Goal: Information Seeking & Learning: Learn about a topic

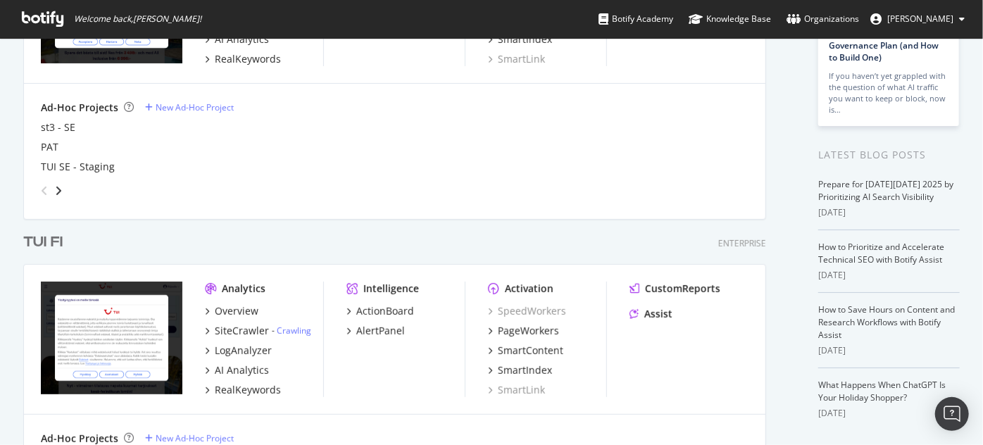
scroll to position [382, 0]
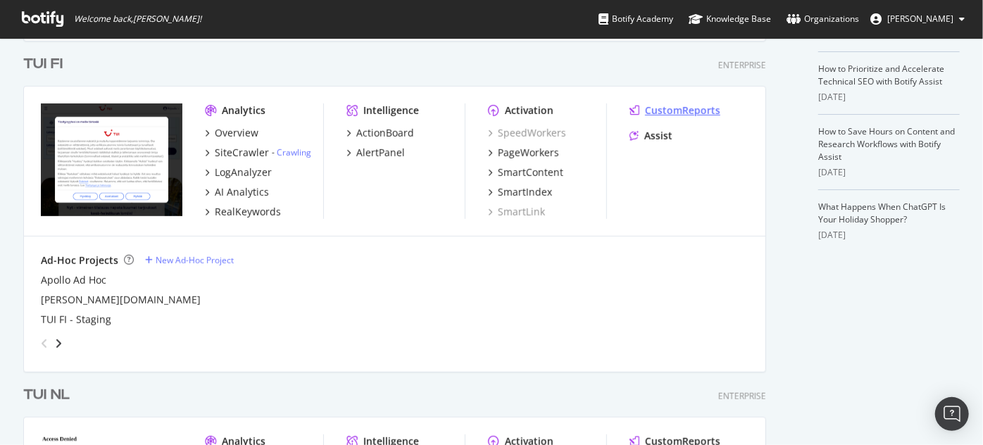
click at [685, 113] on div "CustomReports" at bounding box center [682, 111] width 75 height 14
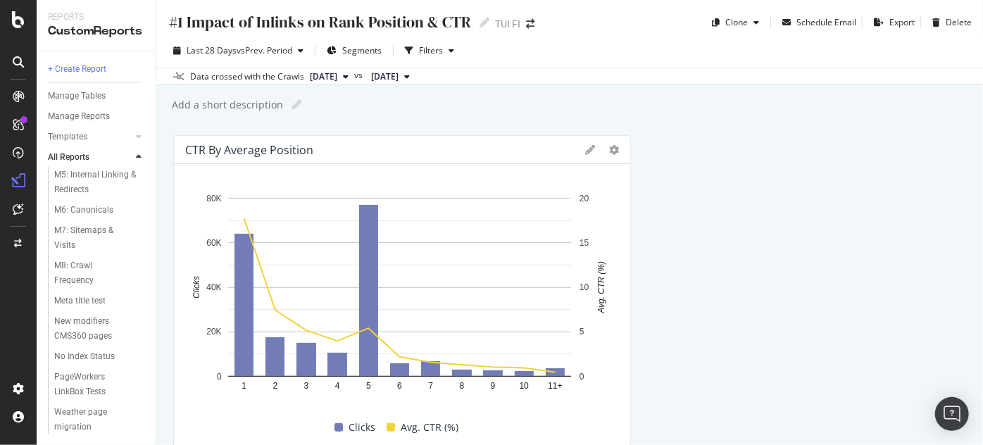
scroll to position [1009, 0]
click at [105, 414] on div "Weather page migration" at bounding box center [94, 420] width 80 height 30
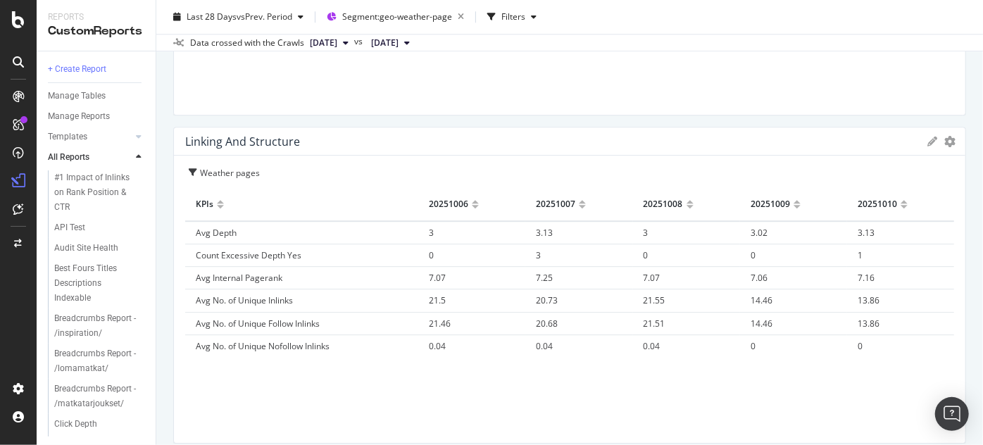
scroll to position [2079, 0]
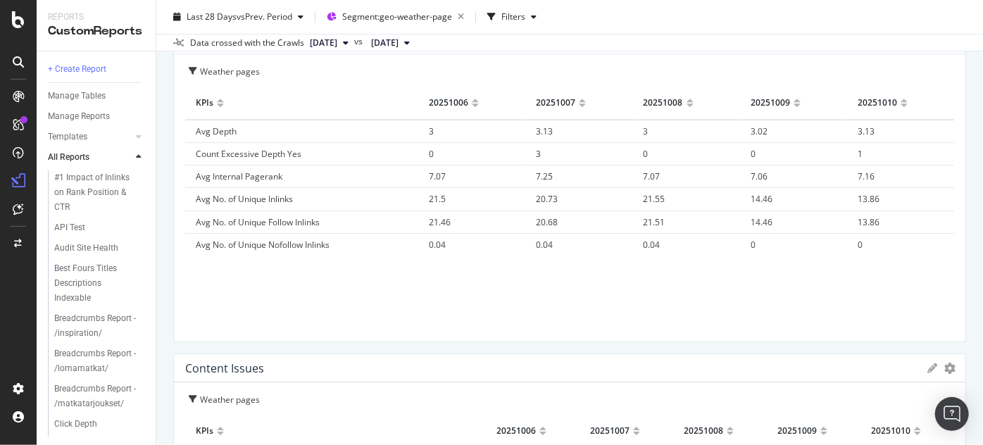
click at [753, 196] on span "14.46" at bounding box center [762, 199] width 22 height 12
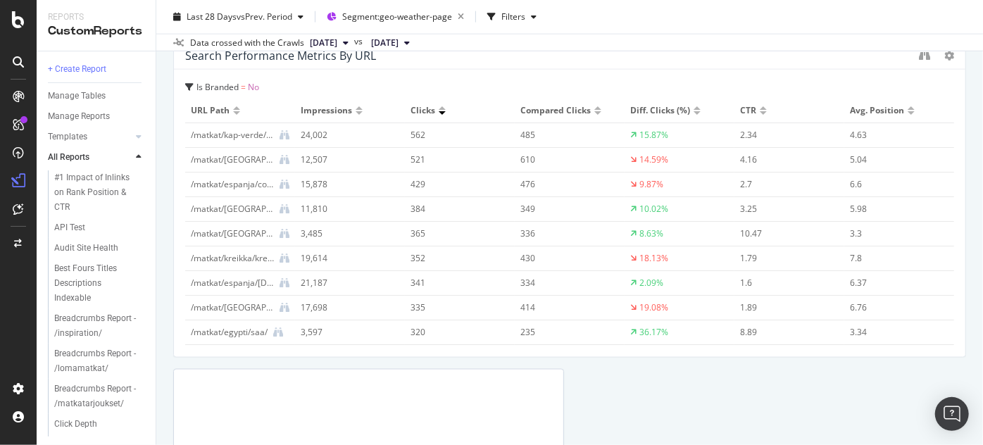
scroll to position [3672, 0]
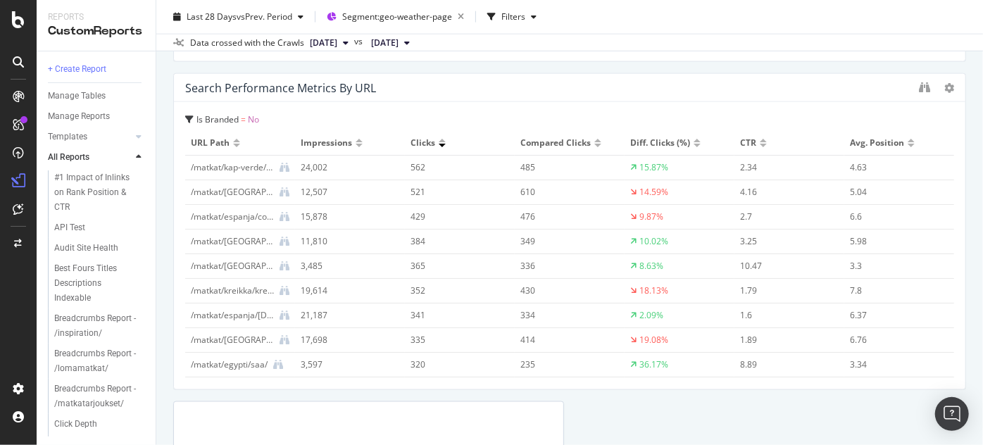
click at [942, 173] on div "Search Performance Metrics by URL Is Branded = No URL Path Impressions Clicks C…" at bounding box center [569, 231] width 793 height 317
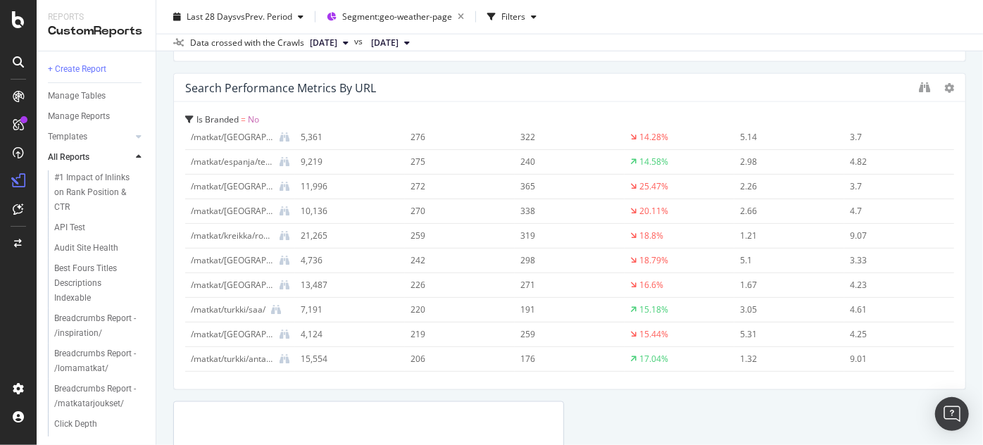
scroll to position [0, 0]
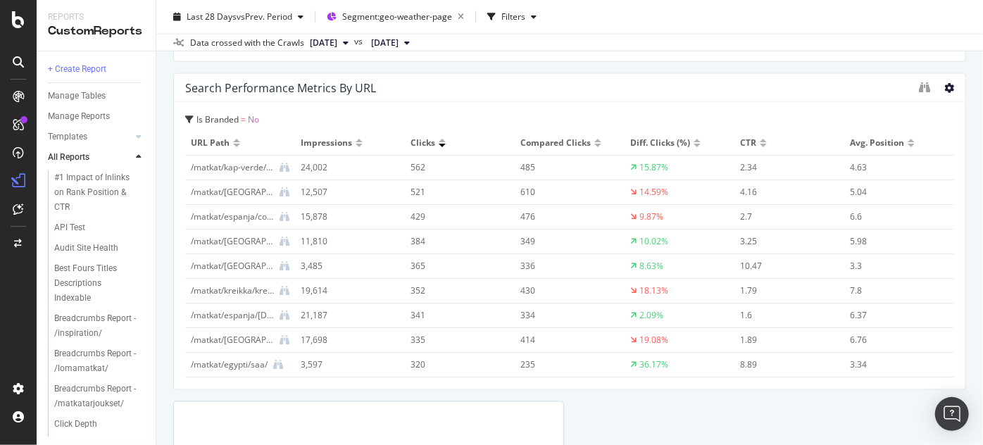
click at [944, 89] on icon at bounding box center [949, 88] width 10 height 10
click at [958, 132] on div at bounding box center [959, 232] width 3 height 306
click at [919, 92] on icon "binoculars" at bounding box center [924, 87] width 11 height 11
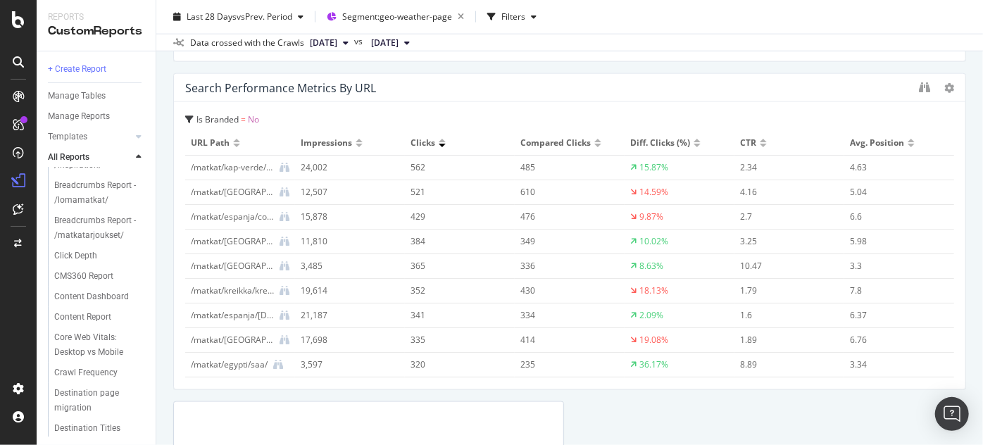
scroll to position [261, 0]
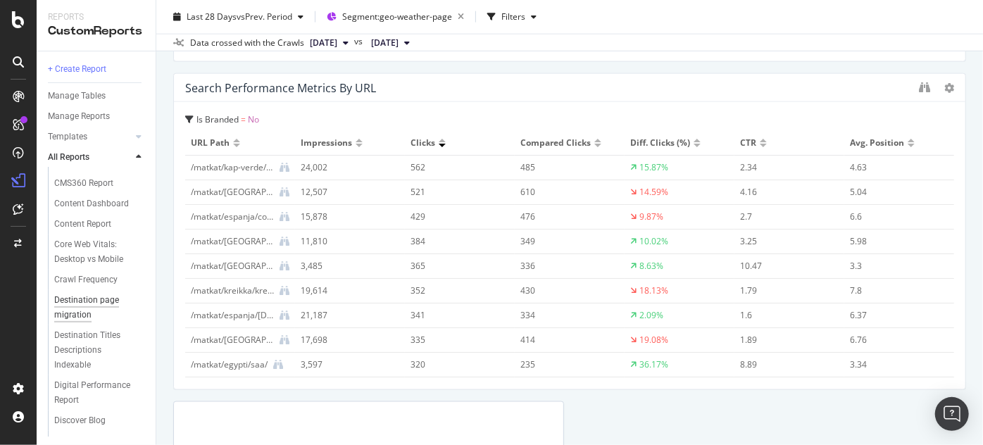
click at [99, 323] on div "Destination page migration" at bounding box center [94, 308] width 81 height 30
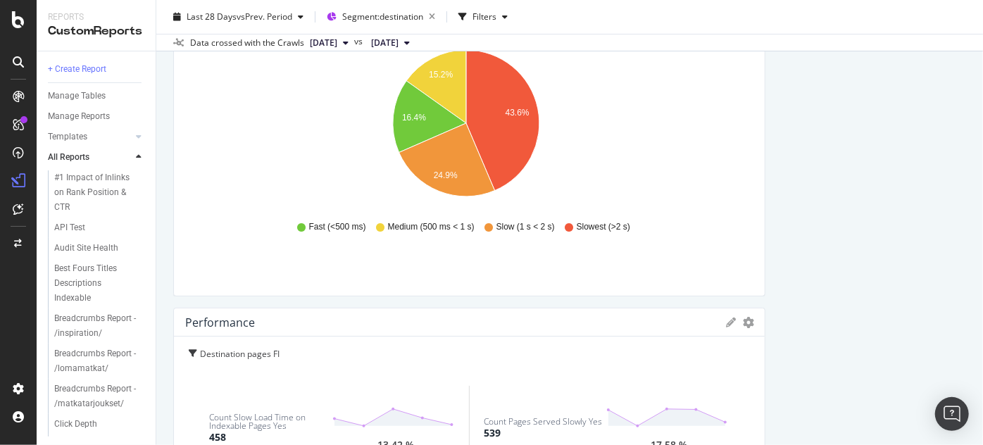
scroll to position [2764, 0]
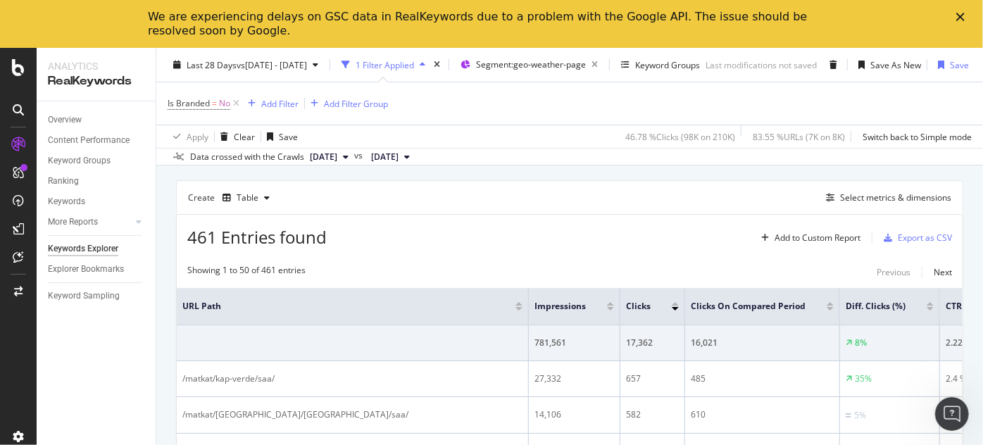
scroll to position [163, 0]
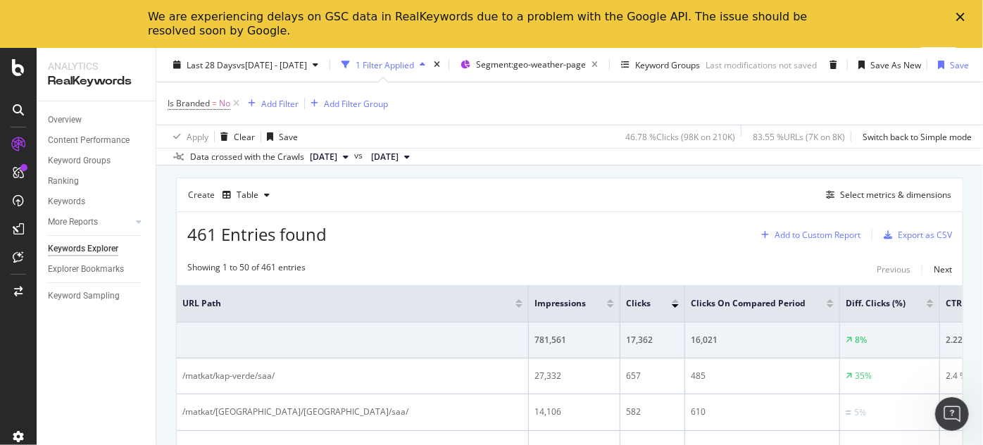
click at [820, 231] on div "Add to Custom Report" at bounding box center [818, 235] width 86 height 8
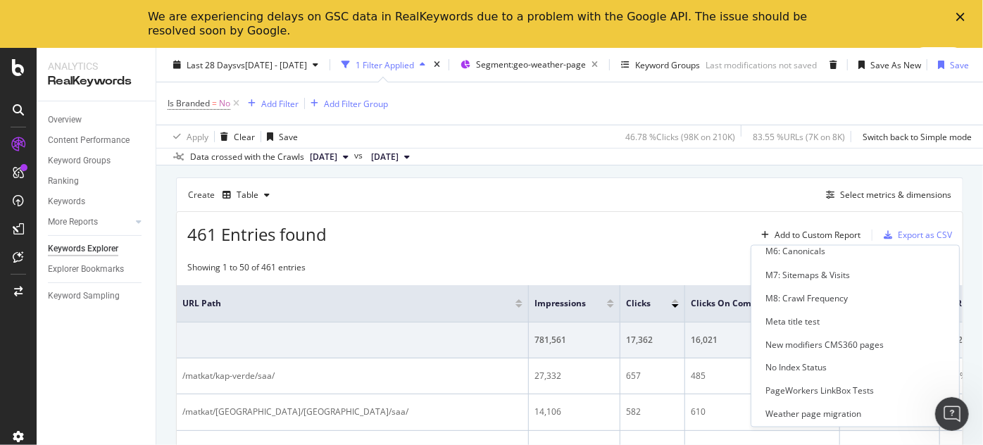
scroll to position [734, 0]
drag, startPoint x: 967, startPoint y: 268, endPoint x: 3, endPoint y: 25, distance: 994.4
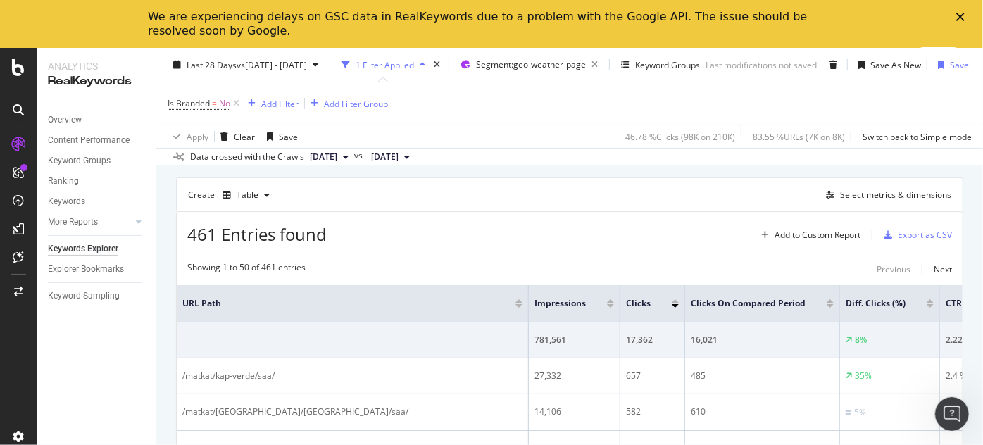
click at [914, 191] on div "Select metrics & dimensions" at bounding box center [895, 195] width 111 height 12
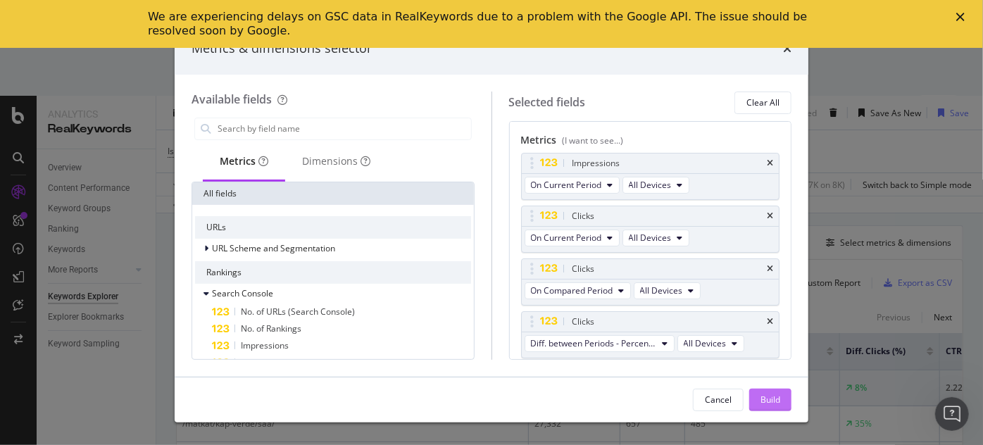
click at [776, 394] on div "Build" at bounding box center [771, 400] width 20 height 12
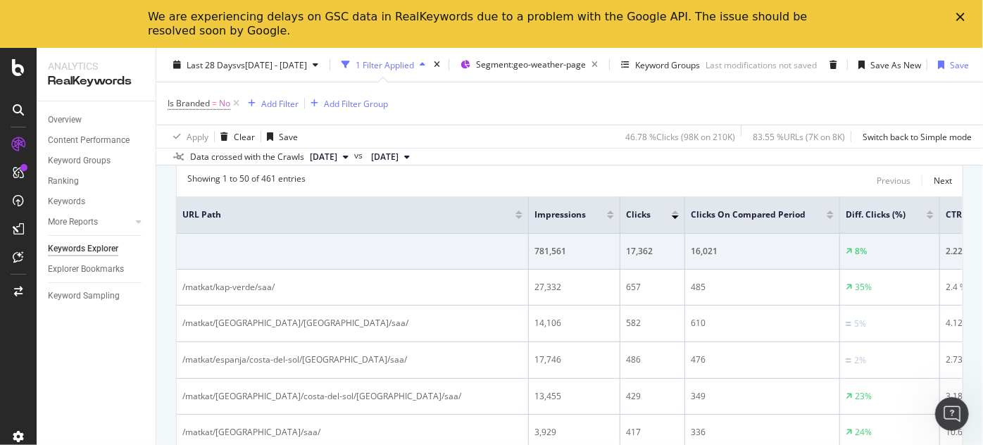
scroll to position [258, 0]
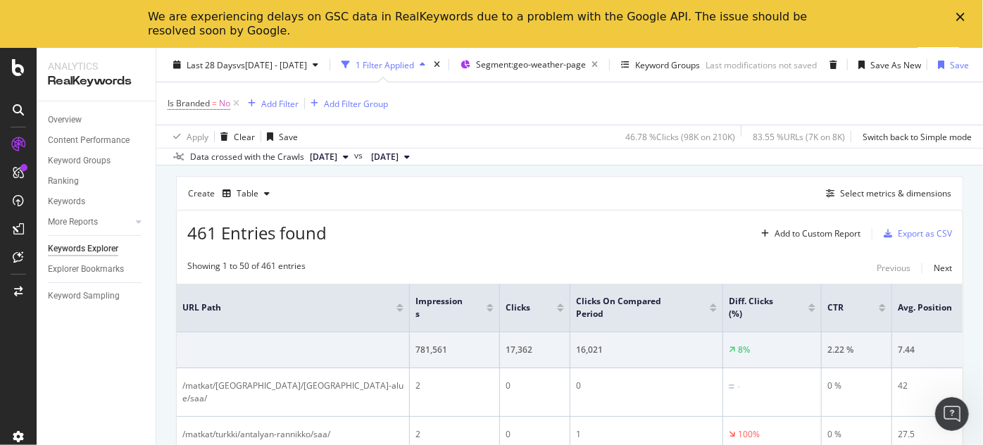
scroll to position [158, 0]
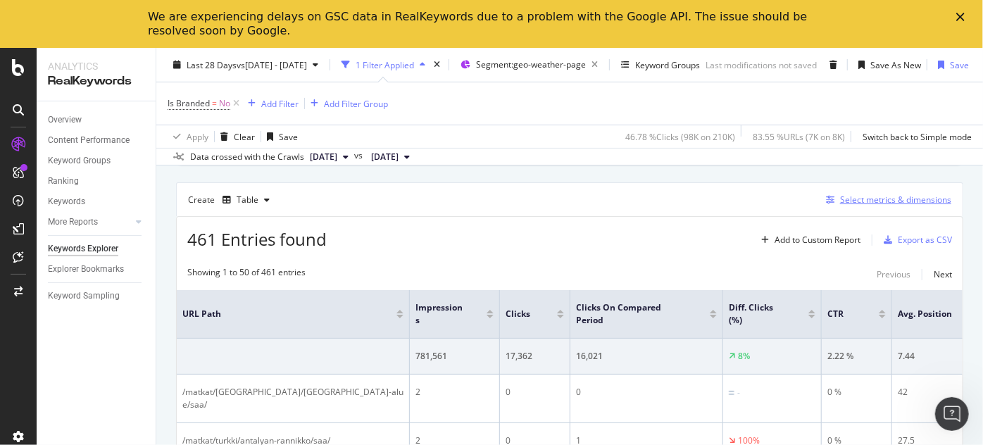
click at [879, 199] on div "Select metrics & dimensions" at bounding box center [895, 200] width 111 height 12
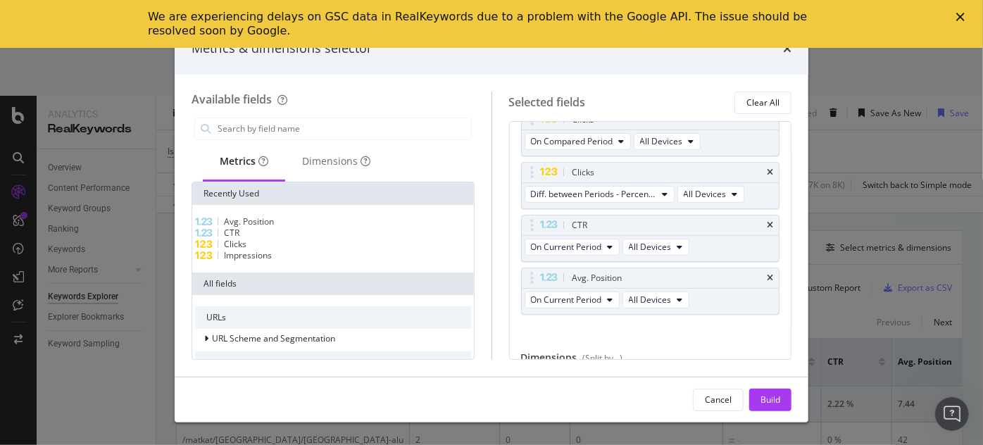
scroll to position [118, 0]
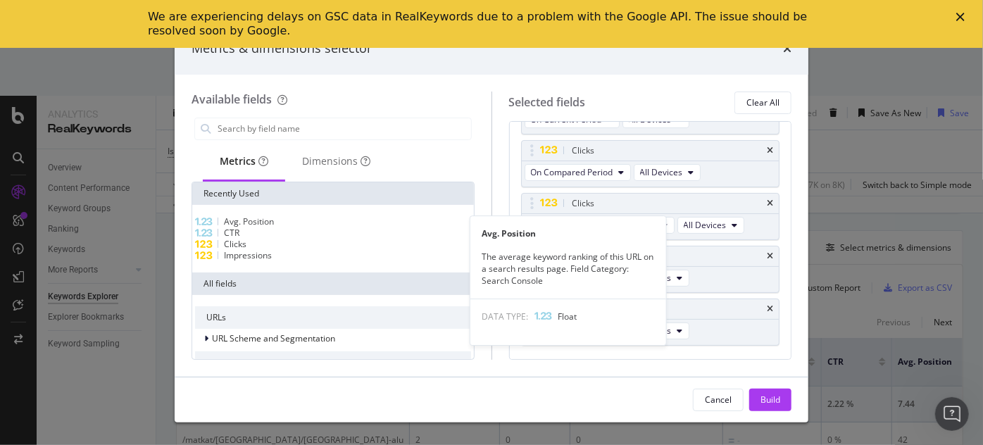
click at [263, 223] on span "Avg. Position" at bounding box center [249, 221] width 50 height 12
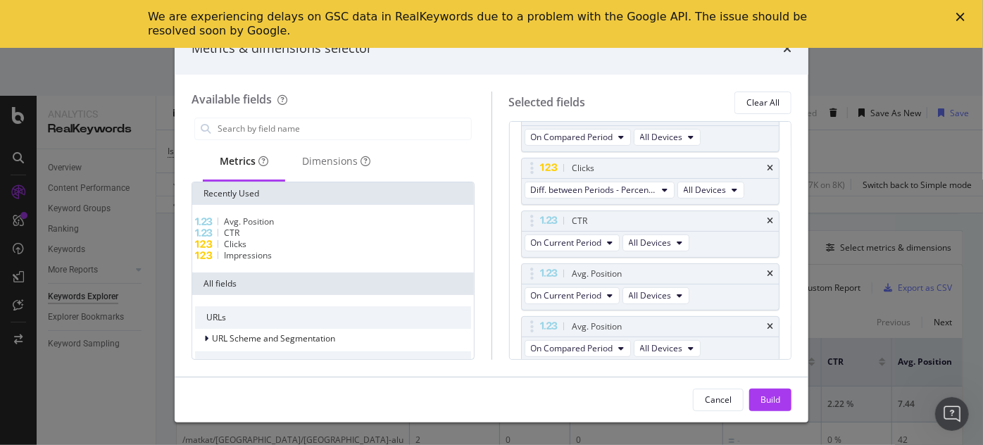
scroll to position [154, 0]
click at [765, 392] on div "Build" at bounding box center [771, 399] width 20 height 21
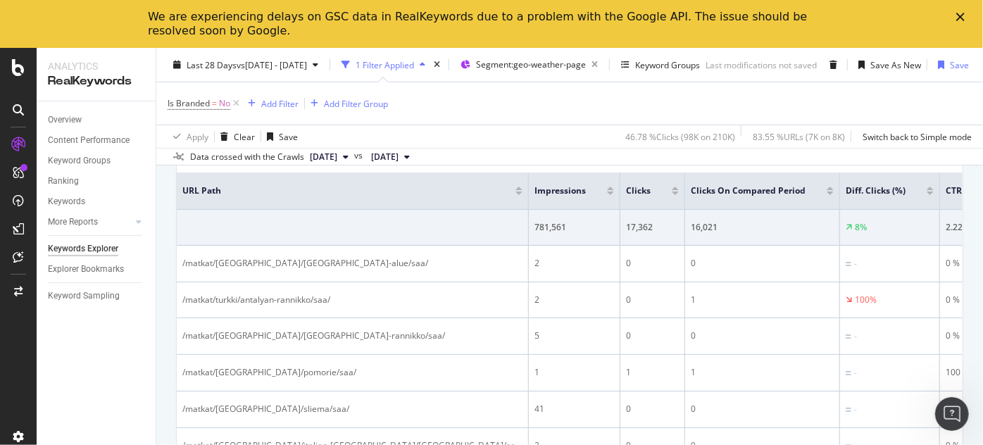
scroll to position [259, 0]
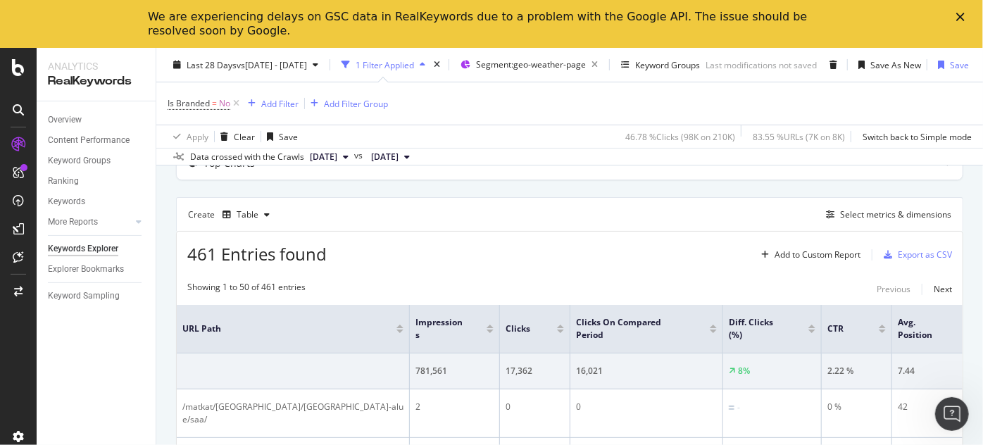
scroll to position [141, 0]
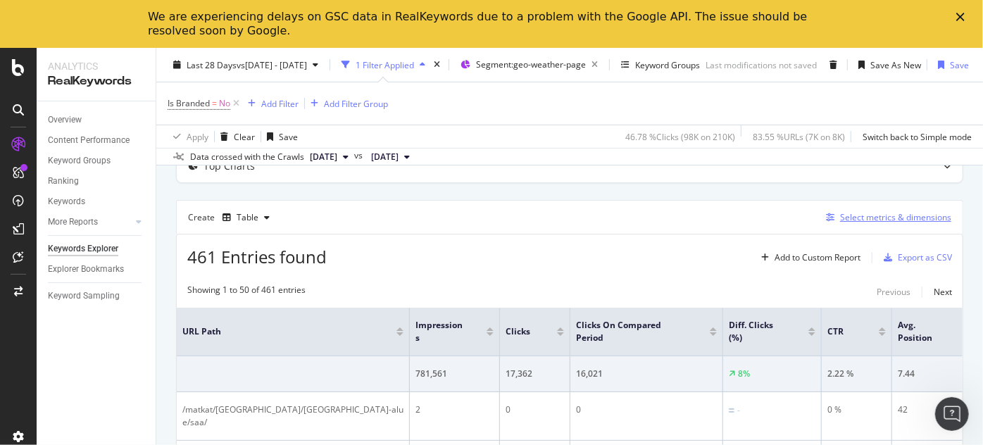
click at [885, 213] on div "Select metrics & dimensions" at bounding box center [895, 217] width 111 height 12
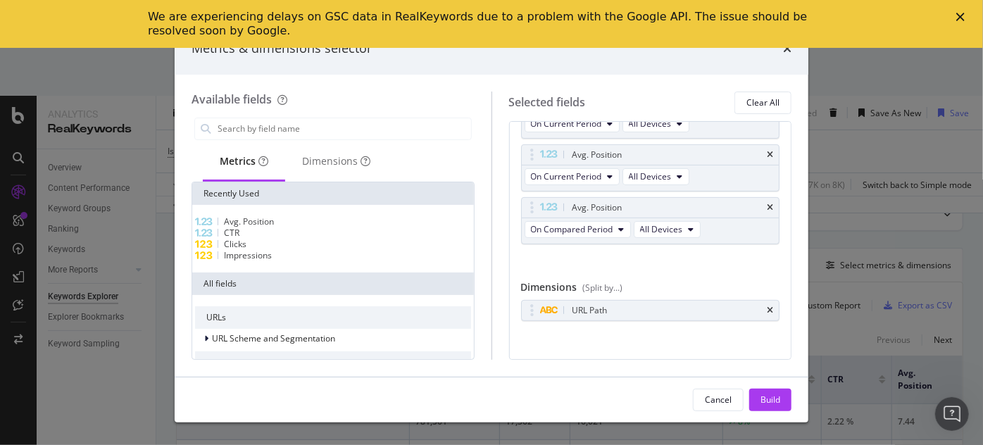
scroll to position [275, 0]
click at [973, 255] on div "Metrics & dimensions selector Available fields Metrics Dimensions Recently Used…" at bounding box center [491, 222] width 983 height 445
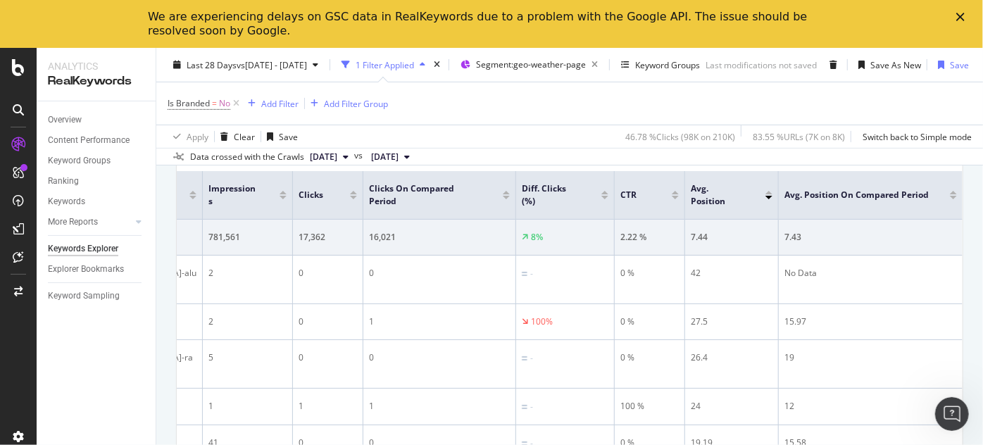
scroll to position [284, 0]
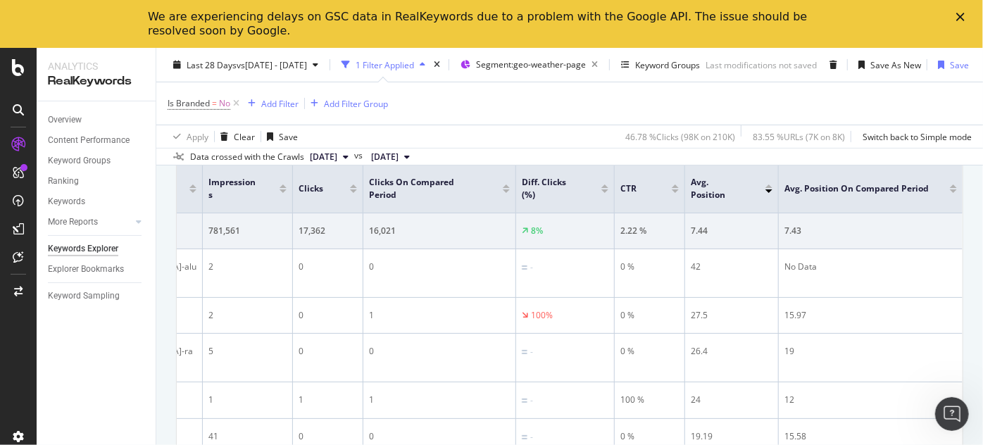
click at [765, 185] on div at bounding box center [768, 187] width 7 height 4
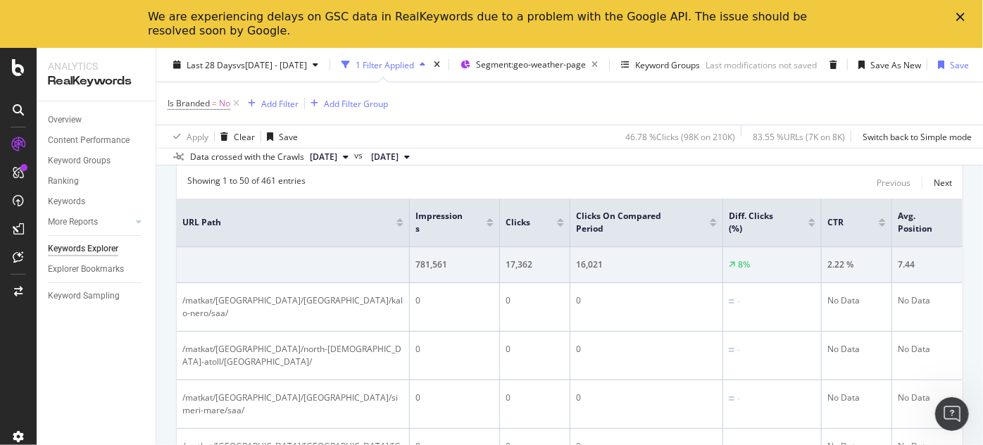
scroll to position [247, 0]
click at [560, 222] on div at bounding box center [560, 223] width 7 height 4
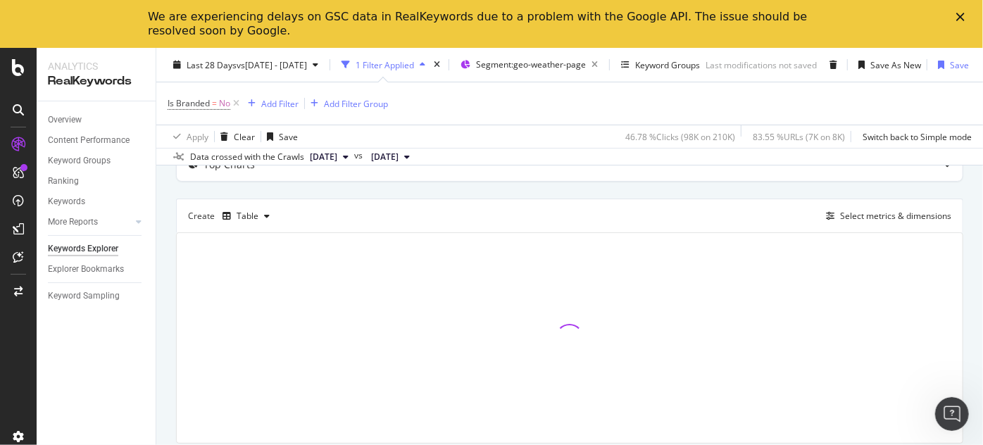
scroll to position [247, 0]
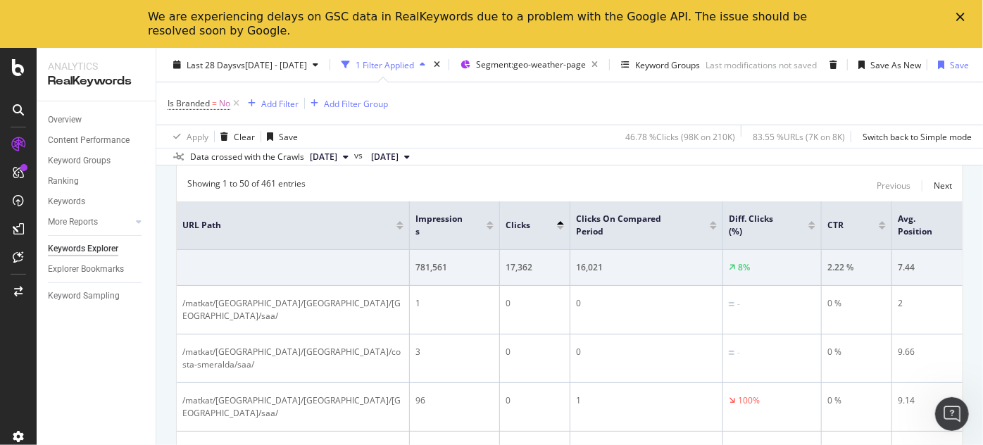
click at [560, 222] on div at bounding box center [560, 223] width 7 height 4
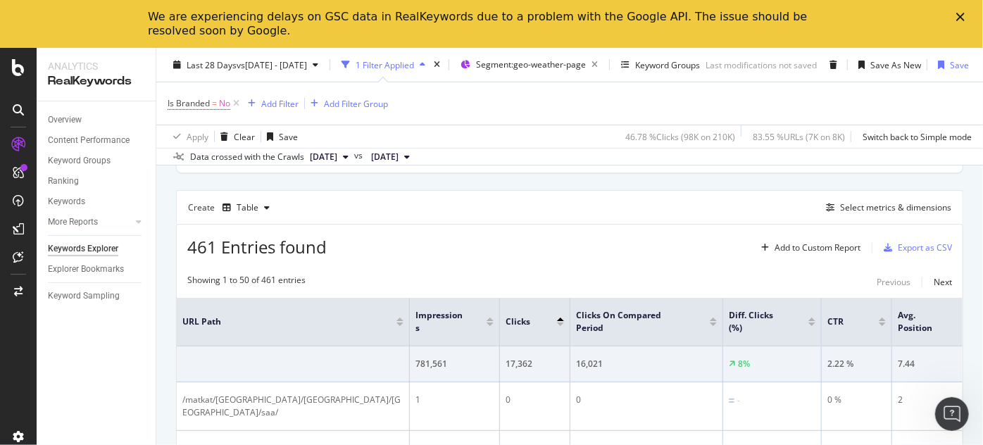
scroll to position [247, 0]
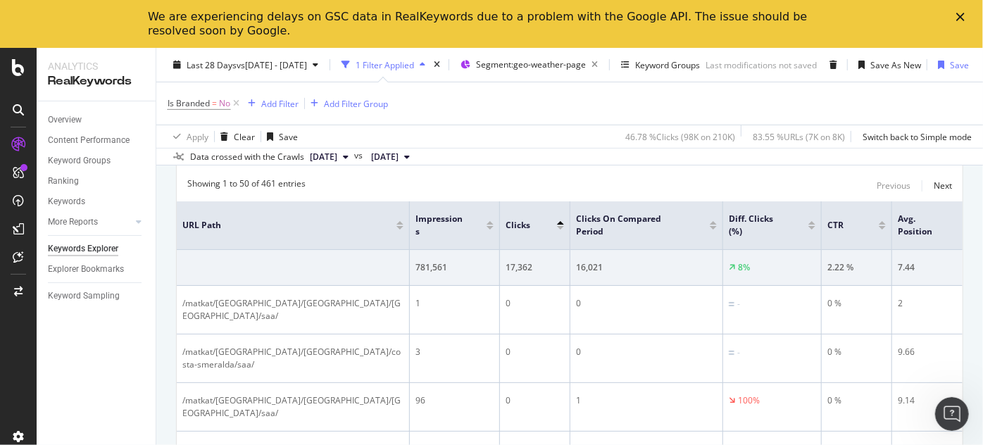
click at [561, 226] on div at bounding box center [560, 228] width 7 height 4
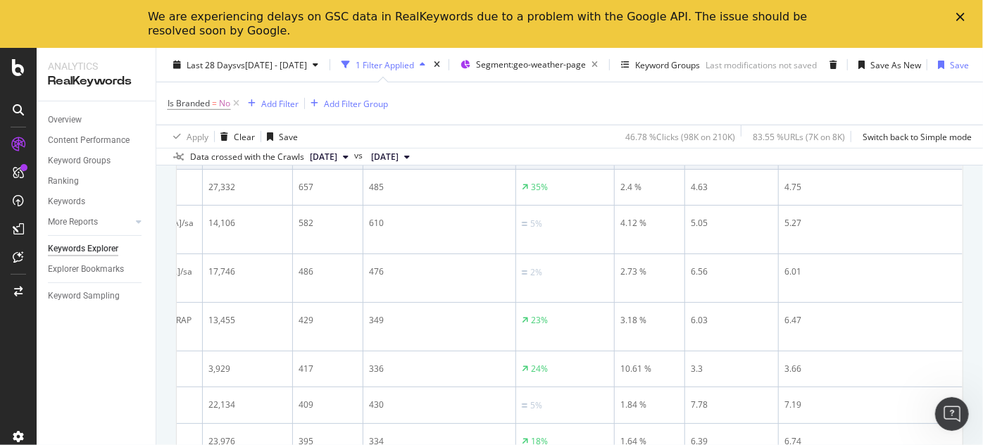
scroll to position [159, 0]
